Goal: Information Seeking & Learning: Learn about a topic

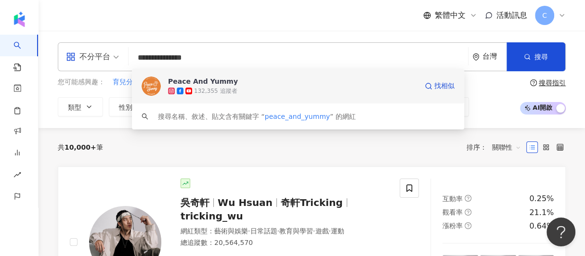
click at [192, 82] on div "Peace And Yummy" at bounding box center [203, 82] width 70 height 10
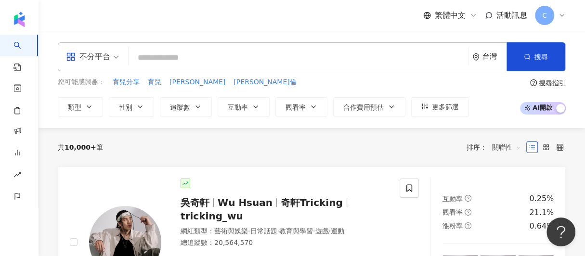
click at [151, 62] on input "search" at bounding box center [298, 58] width 332 height 18
paste input "**********"
type input "**********"
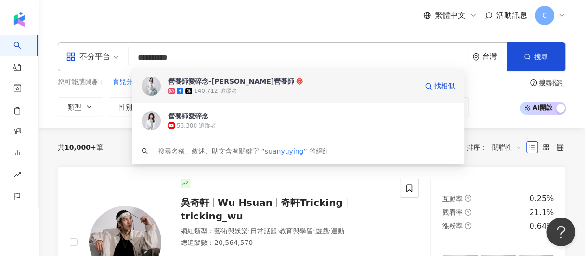
click at [193, 85] on div "營養師愛碎念-孫語霙營養師" at bounding box center [231, 82] width 126 height 10
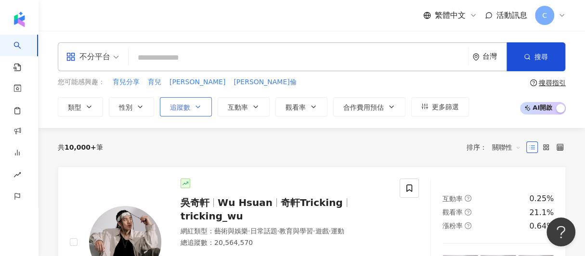
click at [202, 108] on button "追蹤數" at bounding box center [186, 106] width 52 height 19
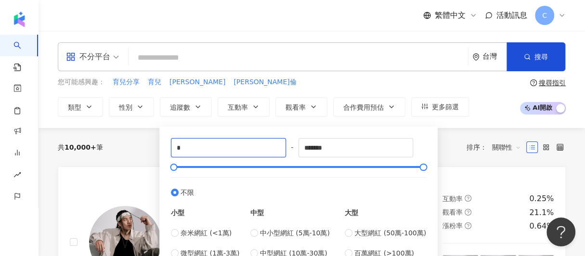
drag, startPoint x: 209, startPoint y: 149, endPoint x: 134, endPoint y: 131, distance: 77.5
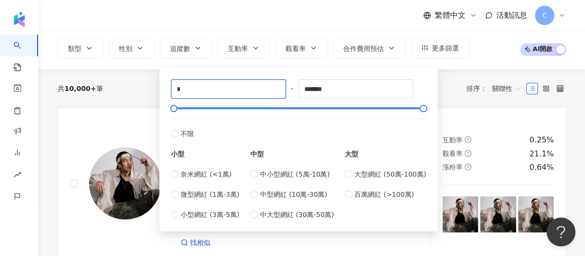
scroll to position [96, 0]
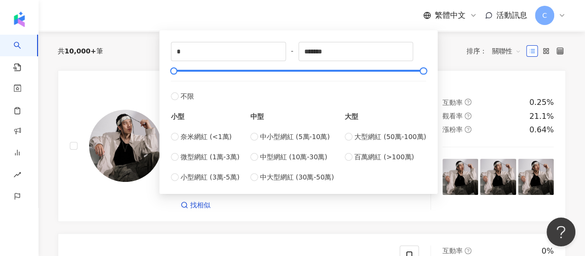
type input "*****"
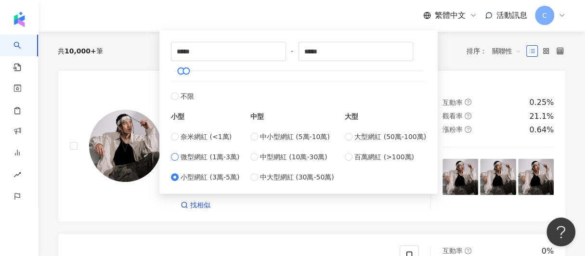
type input "*****"
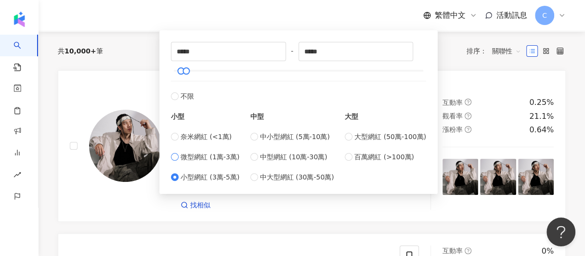
type input "*****"
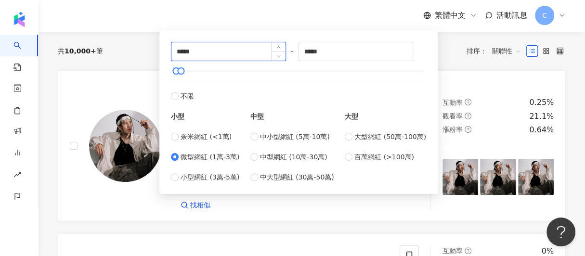
click at [191, 48] on input "*****" at bounding box center [228, 51] width 114 height 18
drag, startPoint x: 205, startPoint y: 52, endPoint x: 210, endPoint y: 48, distance: 6.2
click at [183, 50] on input "*****" at bounding box center [228, 51] width 114 height 18
click at [212, 48] on input "*****" at bounding box center [228, 51] width 114 height 18
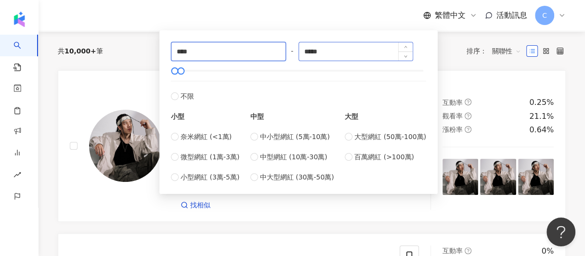
type input "****"
click at [328, 53] on input "*****" at bounding box center [356, 51] width 114 height 18
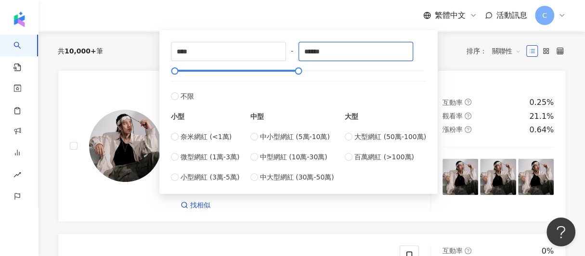
type input "******"
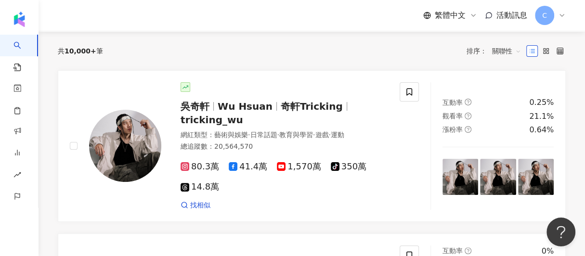
click at [314, 22] on div "繁體中文 活動訊息 C" at bounding box center [312, 15] width 508 height 31
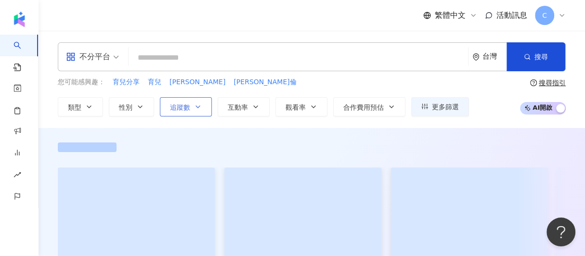
click at [185, 104] on span "追蹤數" at bounding box center [180, 108] width 20 height 8
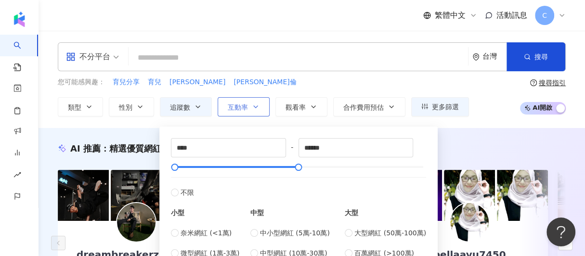
click at [237, 107] on span "互動率" at bounding box center [238, 108] width 20 height 8
click at [259, 108] on button "互動率" at bounding box center [244, 106] width 52 height 19
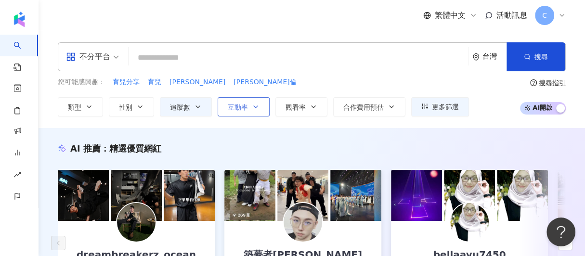
click at [259, 108] on button "互動率" at bounding box center [244, 106] width 52 height 19
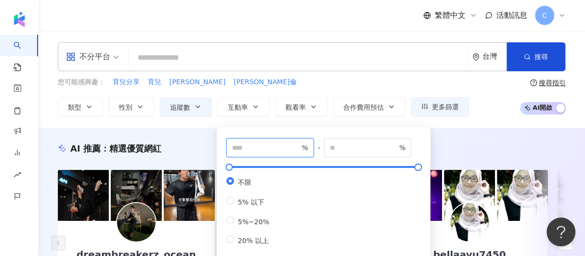
click at [266, 147] on input "number" at bounding box center [265, 147] width 67 height 11
type input "*"
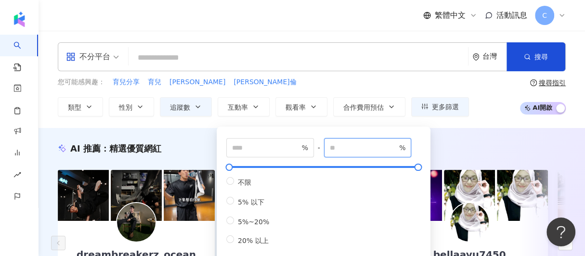
click at [359, 150] on input "number" at bounding box center [363, 147] width 67 height 11
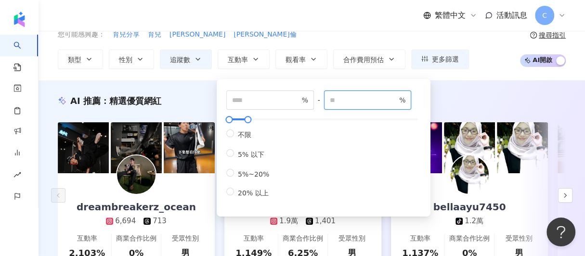
type input "****"
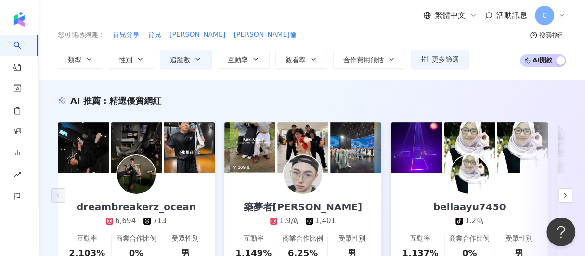
click at [301, 27] on div "繁體中文 活動訊息 C" at bounding box center [312, 15] width 508 height 31
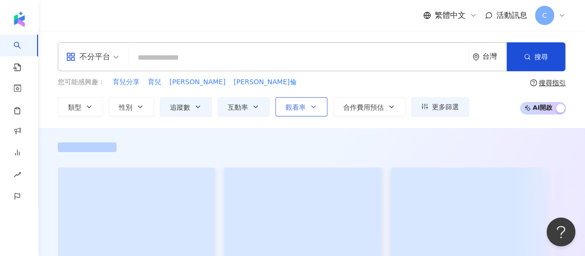
click at [297, 107] on span "觀看率" at bounding box center [295, 108] width 20 height 8
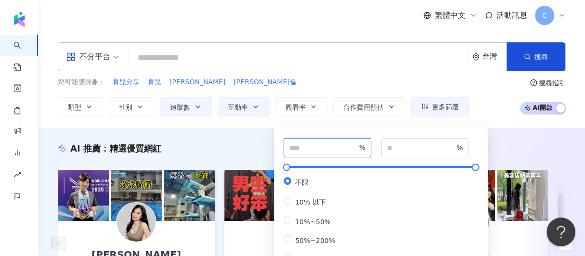
click at [309, 149] on input "number" at bounding box center [322, 147] width 67 height 11
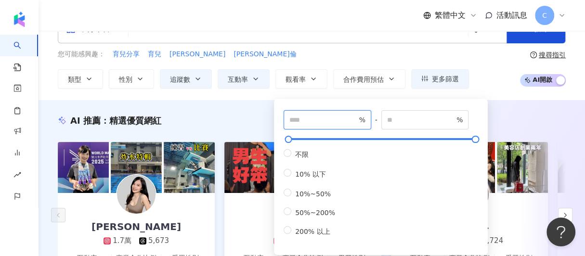
scroll to position [48, 0]
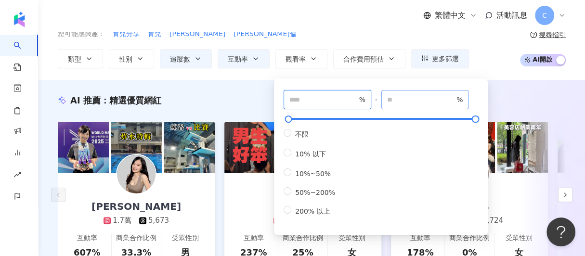
type input "***"
click at [405, 98] on input "number" at bounding box center [420, 99] width 67 height 11
type input "*****"
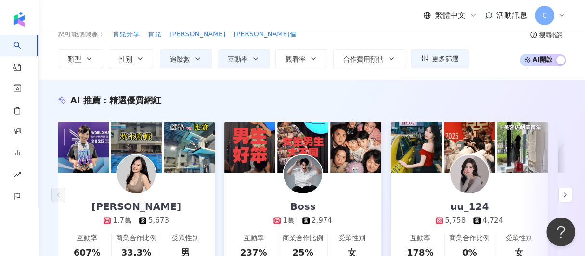
click at [510, 92] on div "AI 推薦 ： 精選優質網紅 林玉心 Serina 1.7萬 5,673 互動率 607% 商業合作比例 33.3% 受眾性別 男 Boss 1萬 2,974…" at bounding box center [312, 191] width 546 height 223
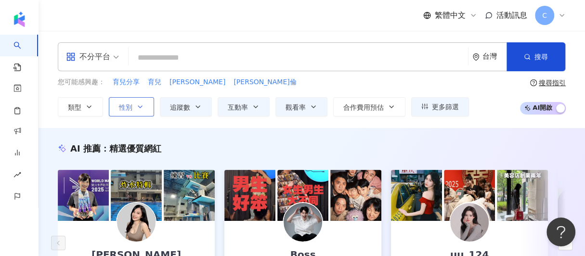
click at [140, 115] on button "性別" at bounding box center [131, 106] width 45 height 19
click at [85, 110] on button "類型" at bounding box center [80, 106] width 45 height 19
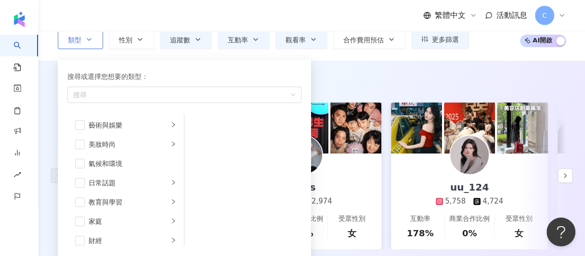
scroll to position [144, 0]
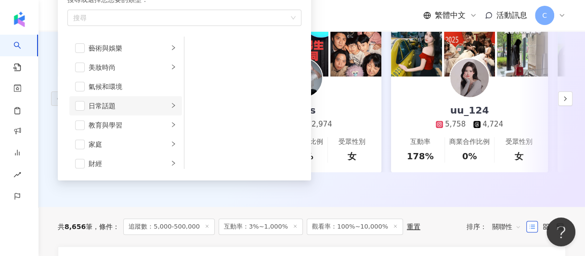
click at [139, 104] on div "日常話題" at bounding box center [129, 106] width 80 height 11
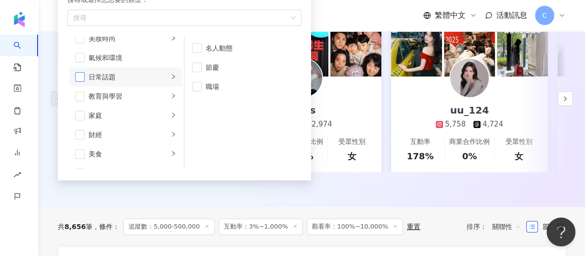
scroll to position [48, 0]
click at [81, 56] on span "button" at bounding box center [80, 58] width 10 height 10
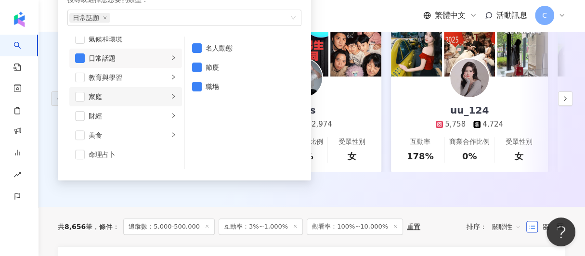
click at [121, 95] on div "家庭" at bounding box center [129, 96] width 80 height 11
click at [79, 98] on span "button" at bounding box center [80, 97] width 10 height 10
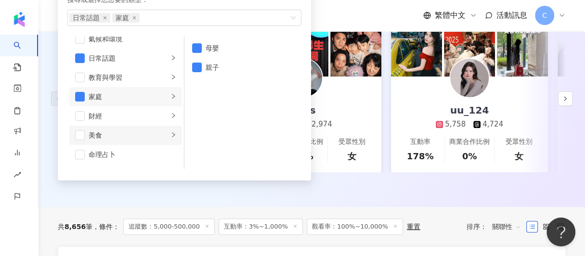
click at [131, 137] on div "美食" at bounding box center [129, 135] width 80 height 11
click at [77, 134] on span "button" at bounding box center [80, 135] width 10 height 10
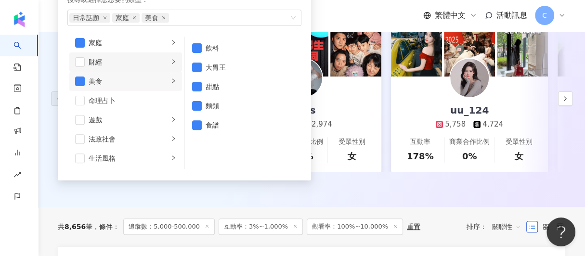
scroll to position [144, 0]
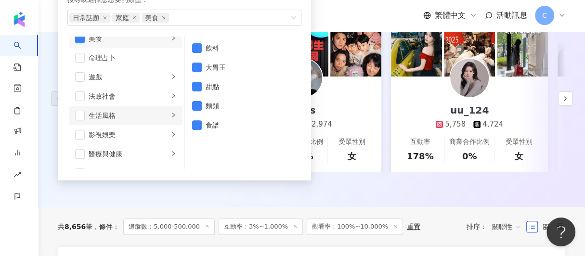
click at [145, 115] on div "生活風格" at bounding box center [129, 115] width 80 height 11
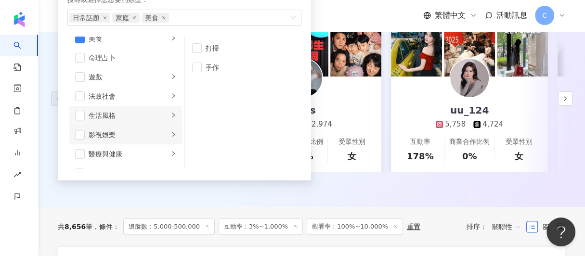
click at [137, 136] on div "影視娛樂" at bounding box center [129, 135] width 80 height 11
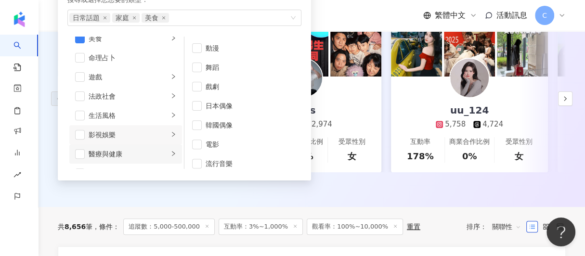
click at [134, 152] on div "醫療與健康" at bounding box center [129, 154] width 80 height 11
click at [78, 151] on span "button" at bounding box center [80, 154] width 10 height 10
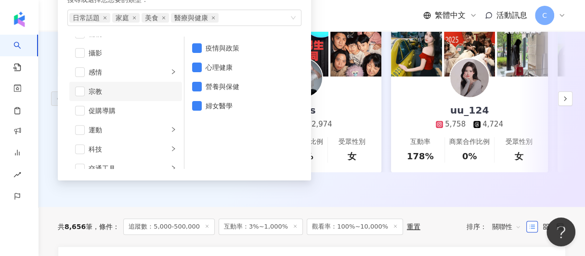
scroll to position [334, 0]
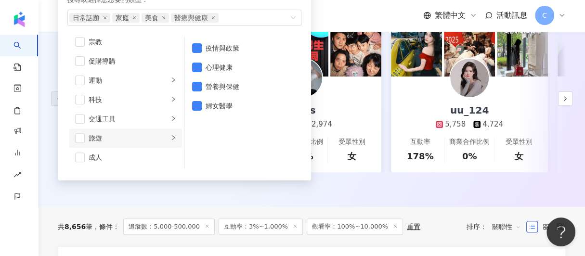
click at [112, 136] on div "旅遊" at bounding box center [129, 138] width 80 height 11
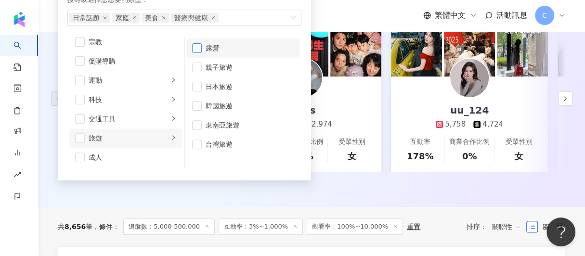
click at [197, 47] on span "button" at bounding box center [197, 48] width 10 height 10
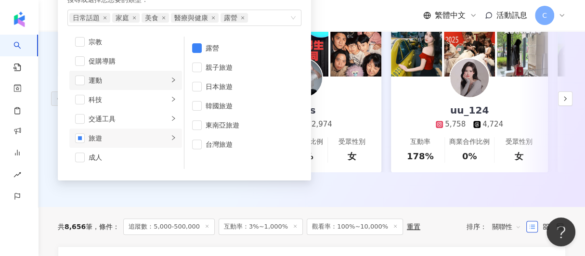
click at [142, 85] on li "運動" at bounding box center [125, 80] width 113 height 19
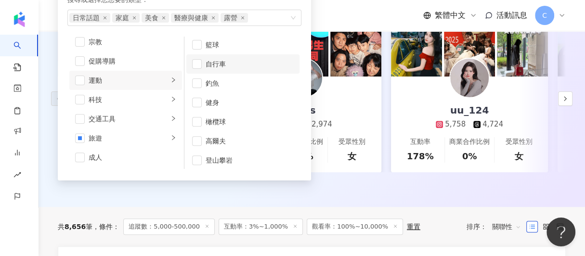
scroll to position [96, 0]
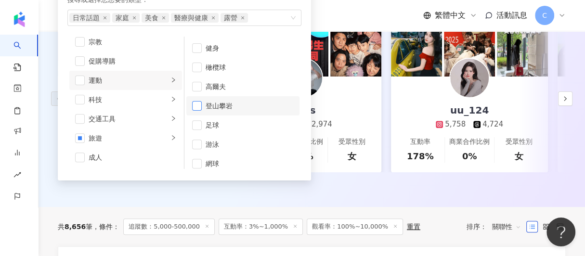
click at [196, 108] on span "button" at bounding box center [197, 106] width 10 height 10
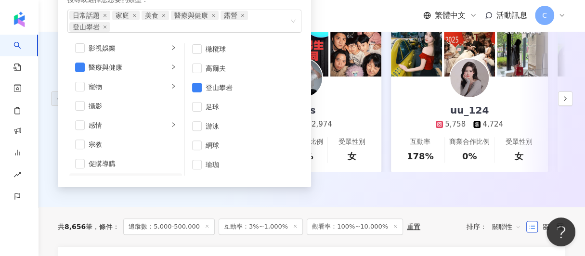
scroll to position [237, 0]
click at [82, 163] on span "button" at bounding box center [80, 164] width 10 height 10
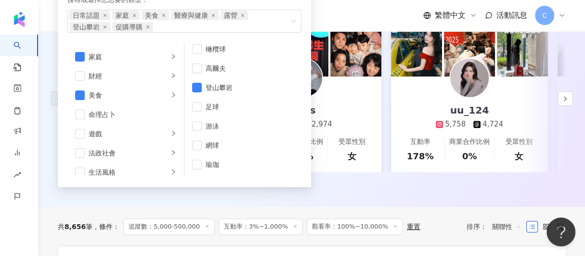
scroll to position [93, 0]
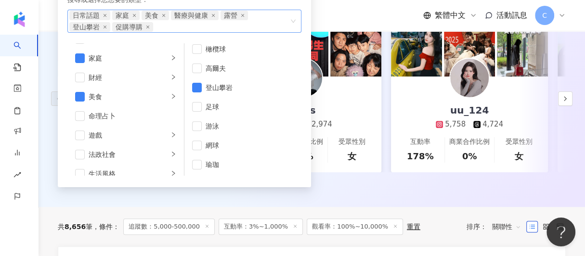
drag, startPoint x: 134, startPoint y: 108, endPoint x: 281, endPoint y: 19, distance: 171.3
drag, startPoint x: 281, startPoint y: 19, endPoint x: 253, endPoint y: 25, distance: 28.6
click at [253, 25] on div "日常話題 家庭 美食 醫療與健康 露營 登山攀岩 促購導購" at bounding box center [179, 21] width 220 height 21
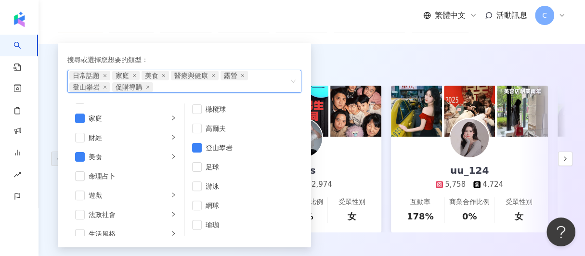
scroll to position [48, 0]
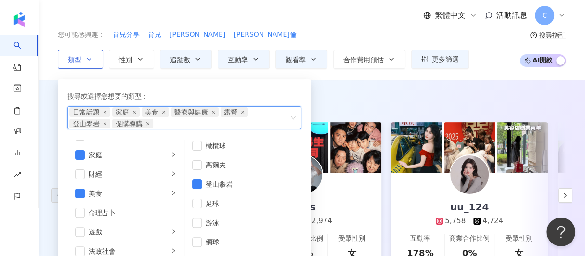
click at [270, 108] on div "日常話題 家庭 美食 醫療與健康 露營 登山攀岩 促購導購" at bounding box center [179, 117] width 220 height 21
click at [261, 88] on div "搜尋或選擇您想要的類型： 日常話題 家庭 美食 醫療與健康 露營 登山攀岩 促購導購 藝術與娛樂 美妝時尚 氣候和環境 日常話題 教育與學習 家庭 財經 美食…" at bounding box center [185, 181] width 242 height 193
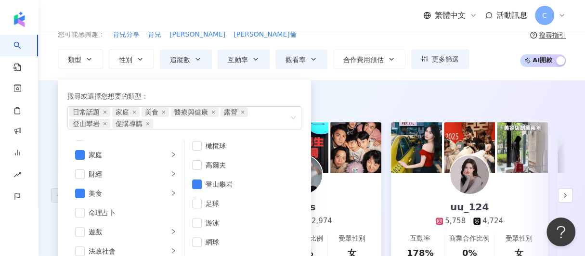
click at [339, 85] on div "AI 推薦 ： 精選優質網紅 林玉心 Serina 1.7萬 5,673 互動率 607% 商業合作比例 33.3% 受眾性別 男 Boss 1萬 2,974…" at bounding box center [312, 191] width 546 height 223
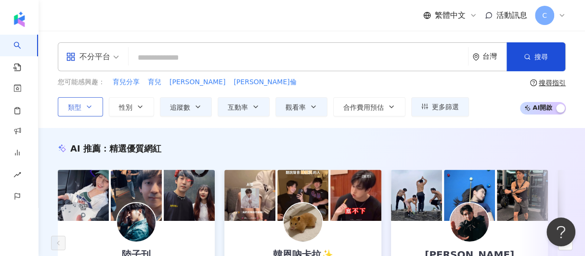
click at [79, 106] on span "類型" at bounding box center [74, 108] width 13 height 8
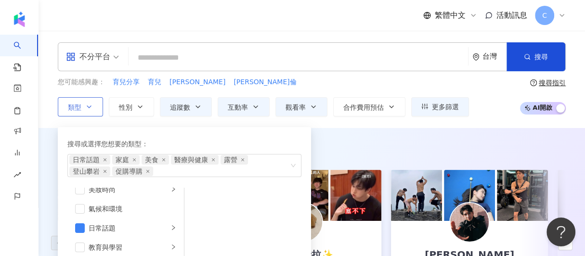
scroll to position [48, 0]
click at [139, 204] on div "日常話題" at bounding box center [129, 209] width 80 height 11
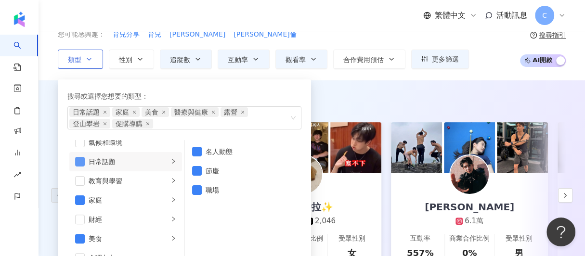
click at [77, 159] on span "button" at bounding box center [80, 162] width 10 height 10
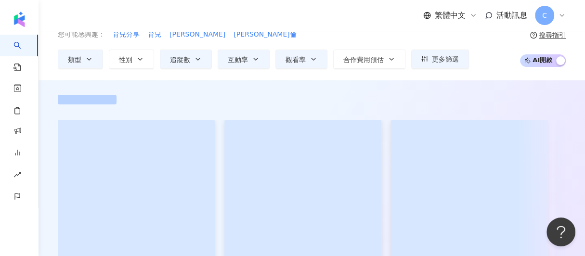
drag, startPoint x: 399, startPoint y: 81, endPoint x: 363, endPoint y: 82, distance: 36.1
click at [363, 40] on div "您可能感興趣： 育兒分享 育兒 納爾遜 布倫" at bounding box center [263, 34] width 411 height 11
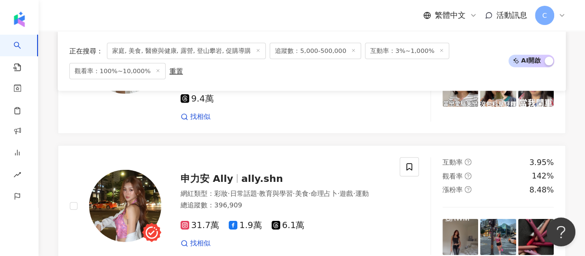
scroll to position [1252, 0]
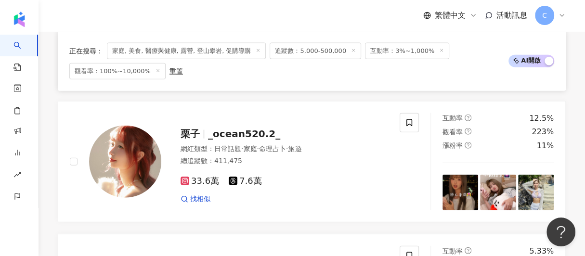
click at [306, 49] on span "追蹤數：5,000-500,000" at bounding box center [315, 50] width 91 height 16
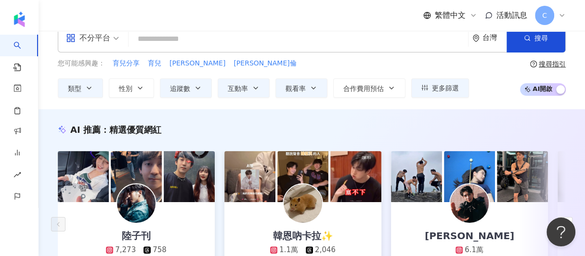
scroll to position [0, 0]
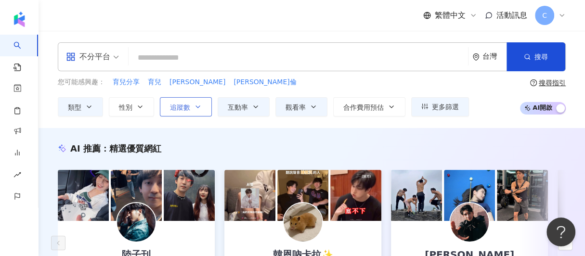
click at [194, 104] on icon "button" at bounding box center [198, 107] width 8 height 8
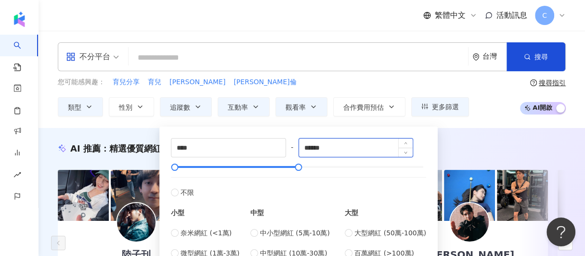
click at [341, 151] on input "******" at bounding box center [356, 148] width 114 height 18
type input "*"
type input "******"
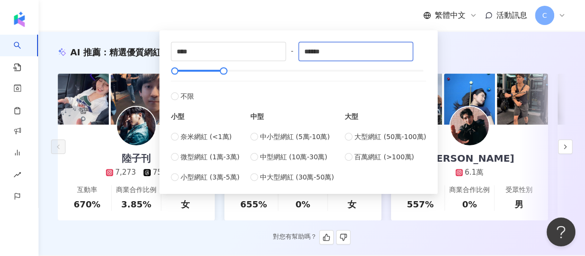
scroll to position [48, 0]
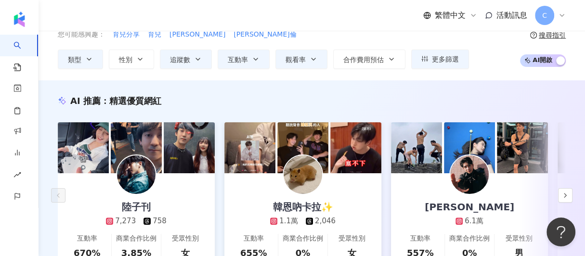
click at [463, 95] on div "AI 推薦 ： 精選優質網紅" at bounding box center [312, 101] width 508 height 12
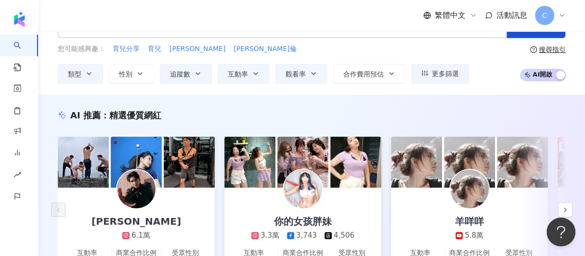
scroll to position [96, 0]
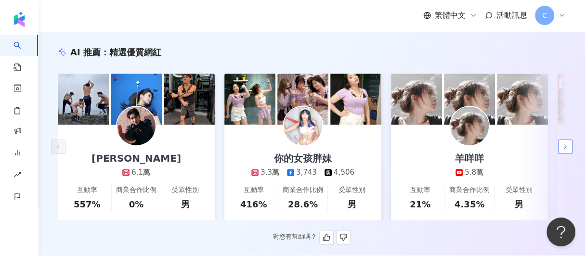
click at [569, 157] on div "AI 推薦 ： 精選優質網紅 楊峻毅 6.1萬 互動率 557% 商業合作比例 0% 受眾性別 男 你的女孩胖妹 3.3萬 3,743 4,506 互動率 4…" at bounding box center [312, 145] width 546 height 198
click at [568, 151] on icon "button" at bounding box center [565, 147] width 8 height 8
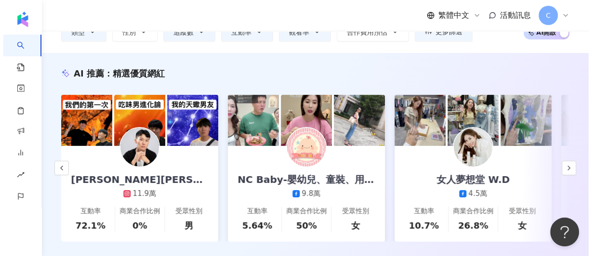
scroll to position [0, 0]
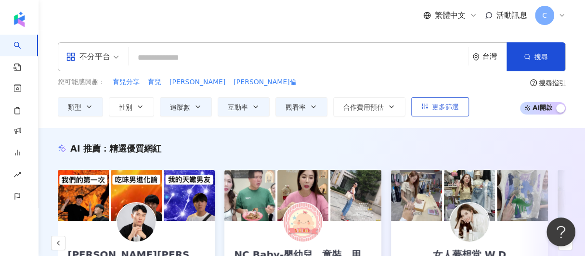
click at [440, 110] on button "更多篩選" at bounding box center [440, 106] width 58 height 19
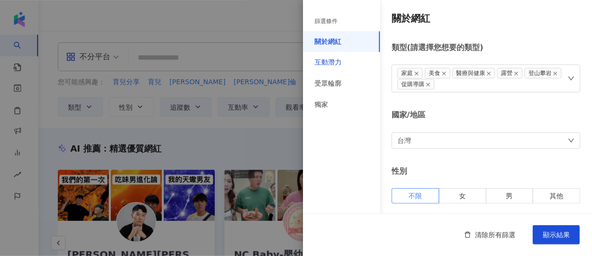
click at [324, 59] on div "互動潛力" at bounding box center [327, 63] width 27 height 10
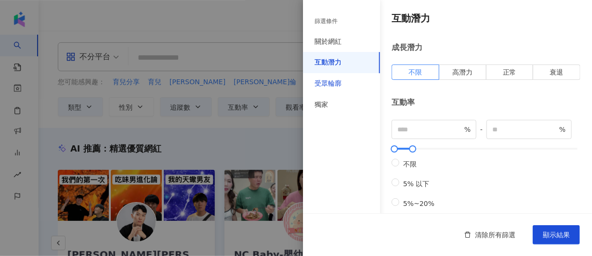
click at [327, 85] on div "受眾輪廓" at bounding box center [327, 84] width 27 height 10
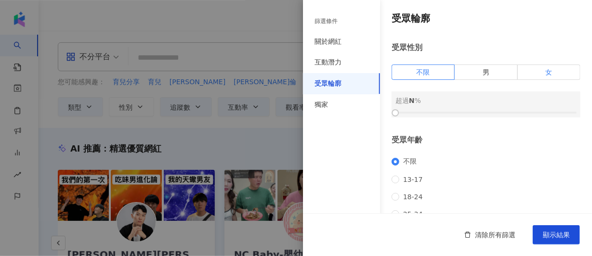
click at [545, 70] on span "女" at bounding box center [548, 72] width 7 height 8
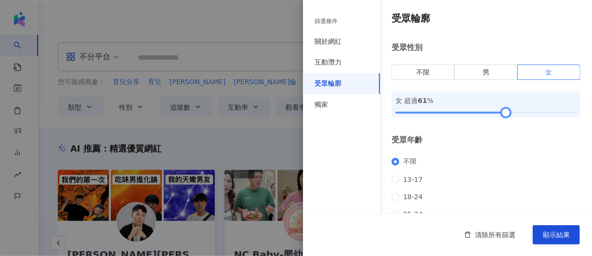
drag, startPoint x: 476, startPoint y: 112, endPoint x: 502, endPoint y: 111, distance: 26.0
click at [502, 111] on div at bounding box center [485, 113] width 181 height 6
click at [501, 111] on div at bounding box center [503, 112] width 5 height 5
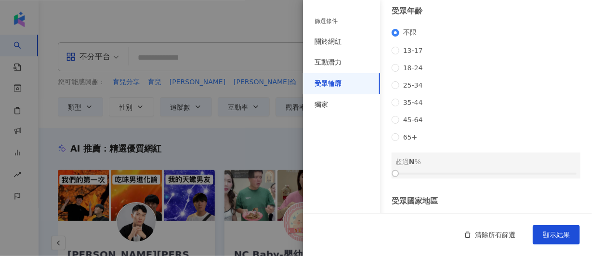
scroll to position [115, 0]
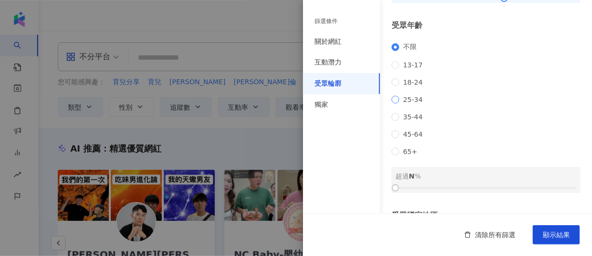
click at [401, 104] on span "25-34" at bounding box center [412, 100] width 27 height 8
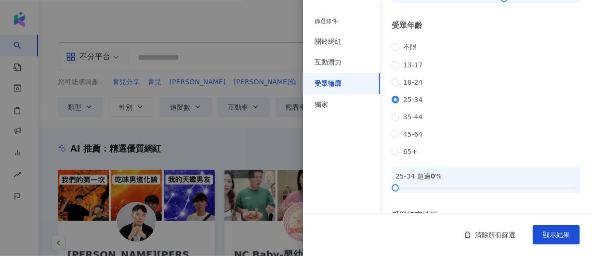
click at [396, 91] on div "不限 13-17 18-24 25-34 35-44 45-64 65+" at bounding box center [485, 99] width 189 height 113
click at [395, 52] on label "不限" at bounding box center [405, 47] width 29 height 9
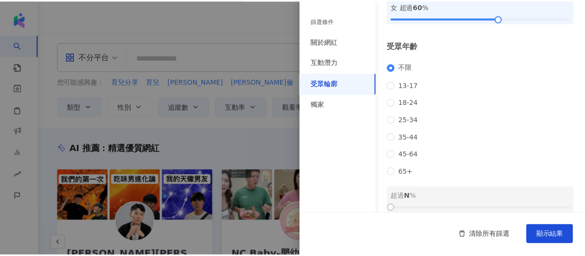
scroll to position [0, 0]
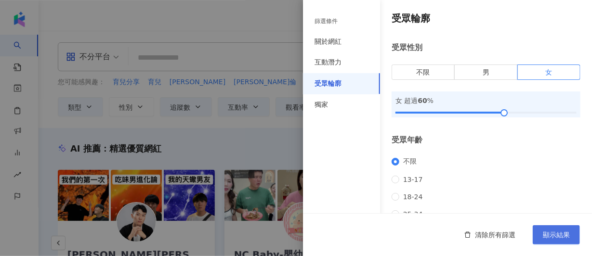
click at [564, 240] on button "顯示結果" at bounding box center [555, 234] width 47 height 19
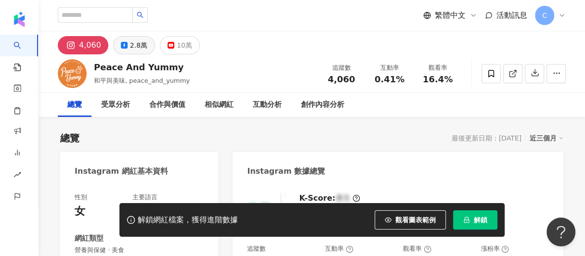
click at [135, 47] on div "2.8萬" at bounding box center [138, 45] width 17 height 13
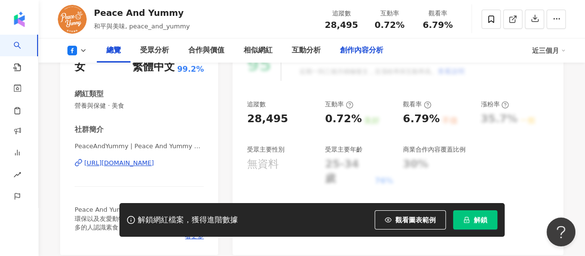
scroll to position [96, 0]
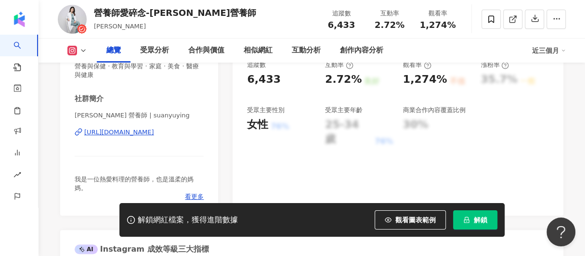
scroll to position [144, 0]
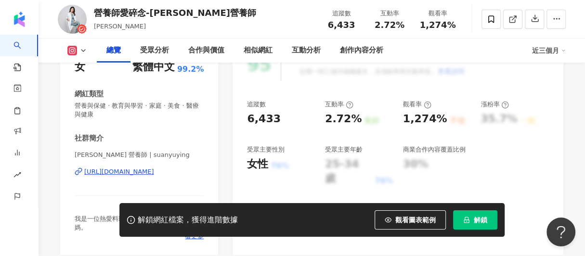
click at [460, 44] on div "總覽 受眾分析 合作與價值 相似網紅 互動分析 創作內容分析" at bounding box center [314, 51] width 435 height 24
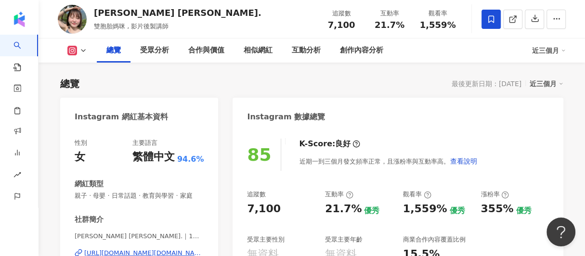
scroll to position [48, 0]
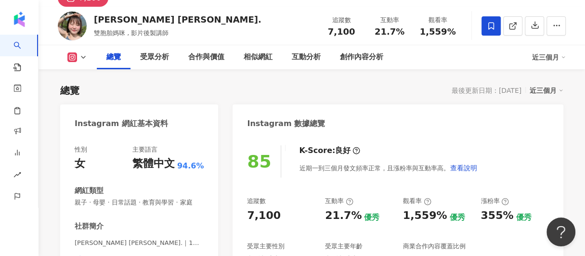
click at [447, 137] on div "85 K-Score : 良好 近期一到三個月發文頻率正常，且漲粉率與互動率高。 查看說明 追蹤數 7,100 互動率 21.7% 優秀 觀看率 1,559%…" at bounding box center [398, 244] width 331 height 216
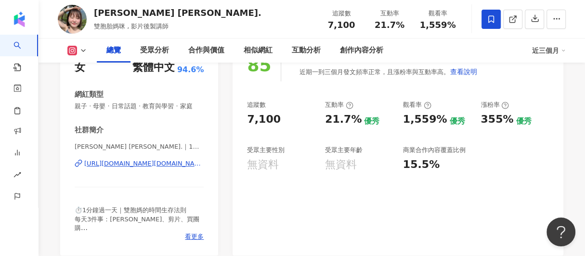
scroll to position [144, 0]
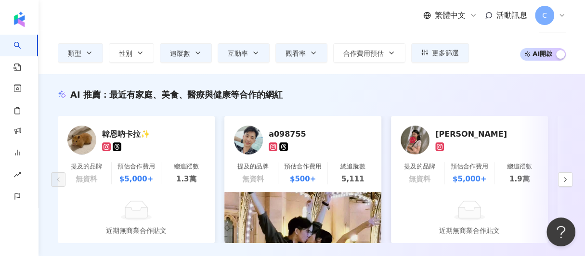
scroll to position [96, 0]
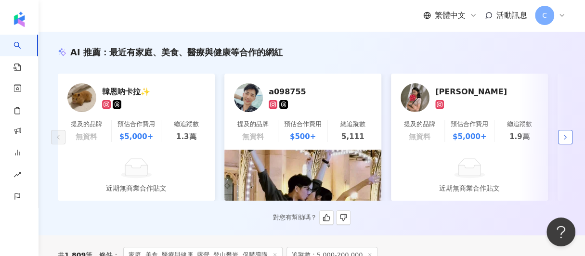
click at [560, 140] on button "button" at bounding box center [565, 137] width 14 height 14
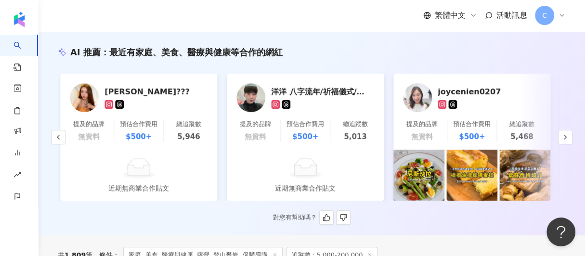
scroll to position [0, 500]
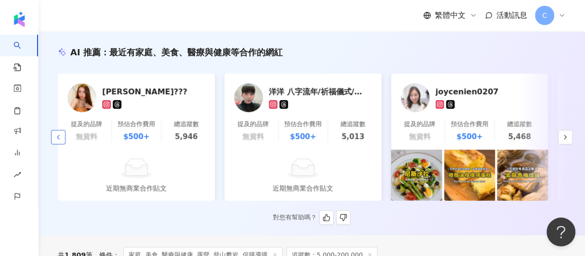
click at [56, 141] on icon "button" at bounding box center [58, 137] width 8 height 8
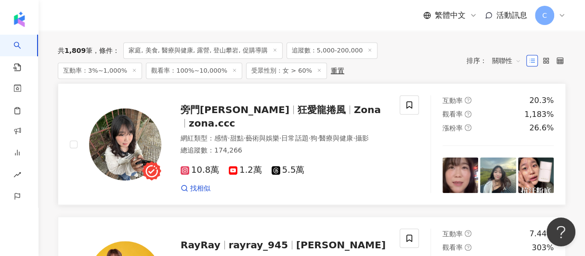
scroll to position [289, 0]
